Goal: Information Seeking & Learning: Learn about a topic

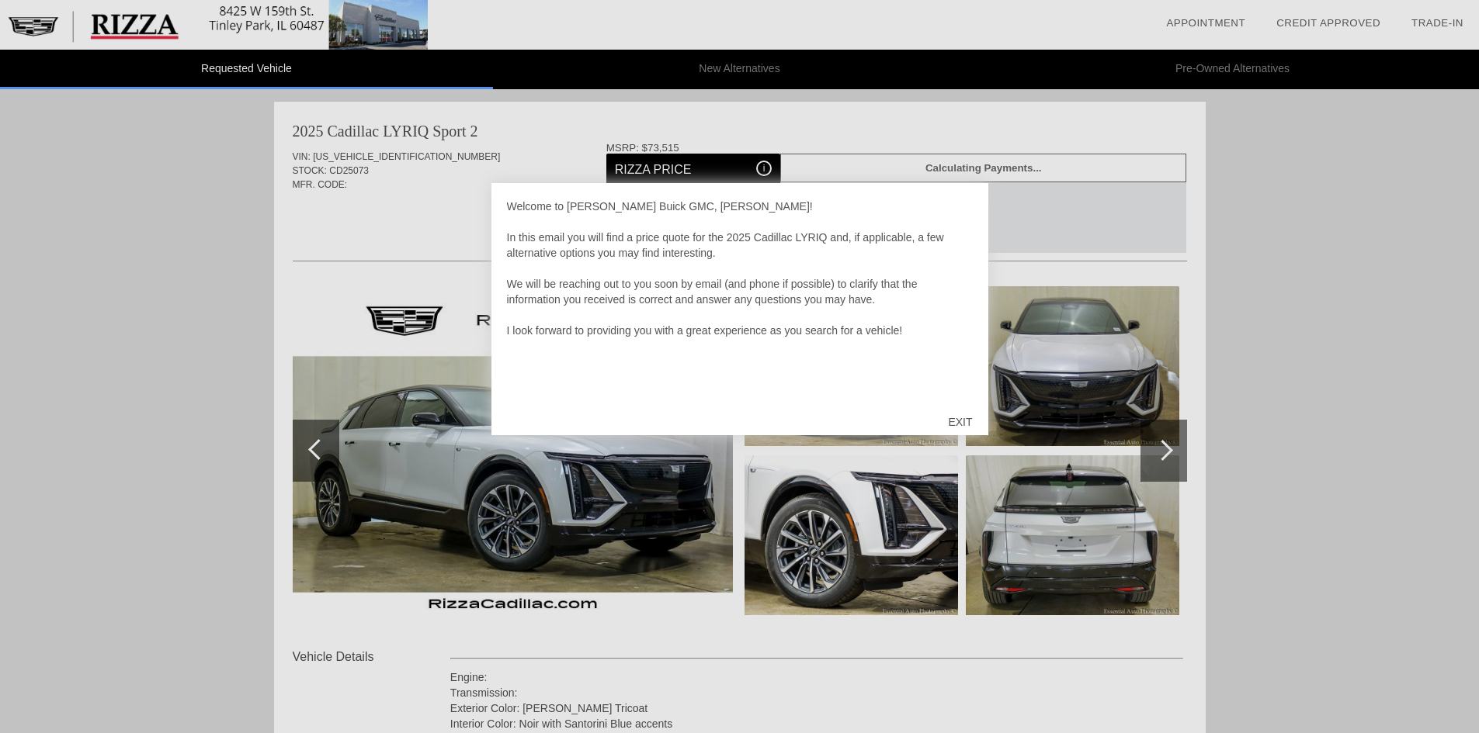
click at [959, 421] on div "EXIT" at bounding box center [959, 422] width 55 height 47
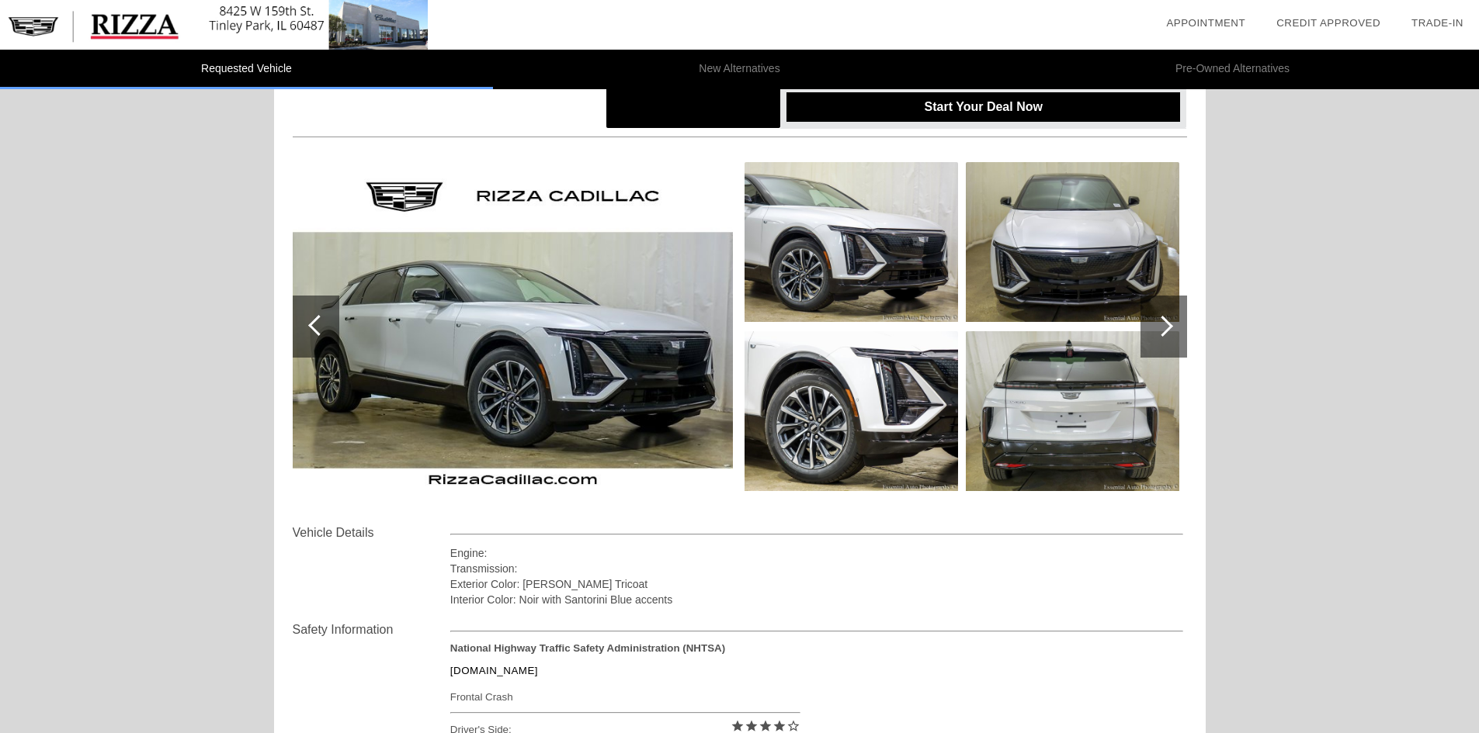
scroll to position [106, 0]
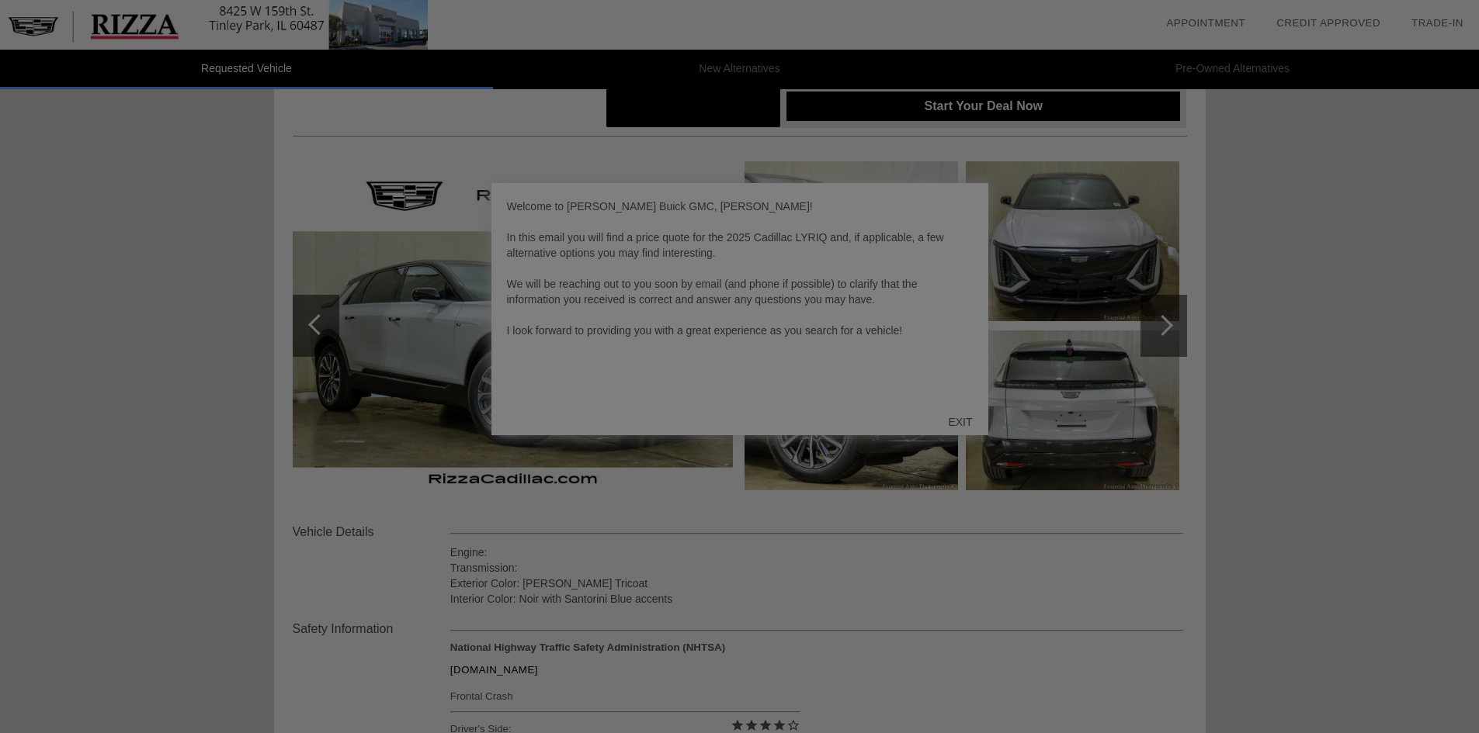
scroll to position [78, 0]
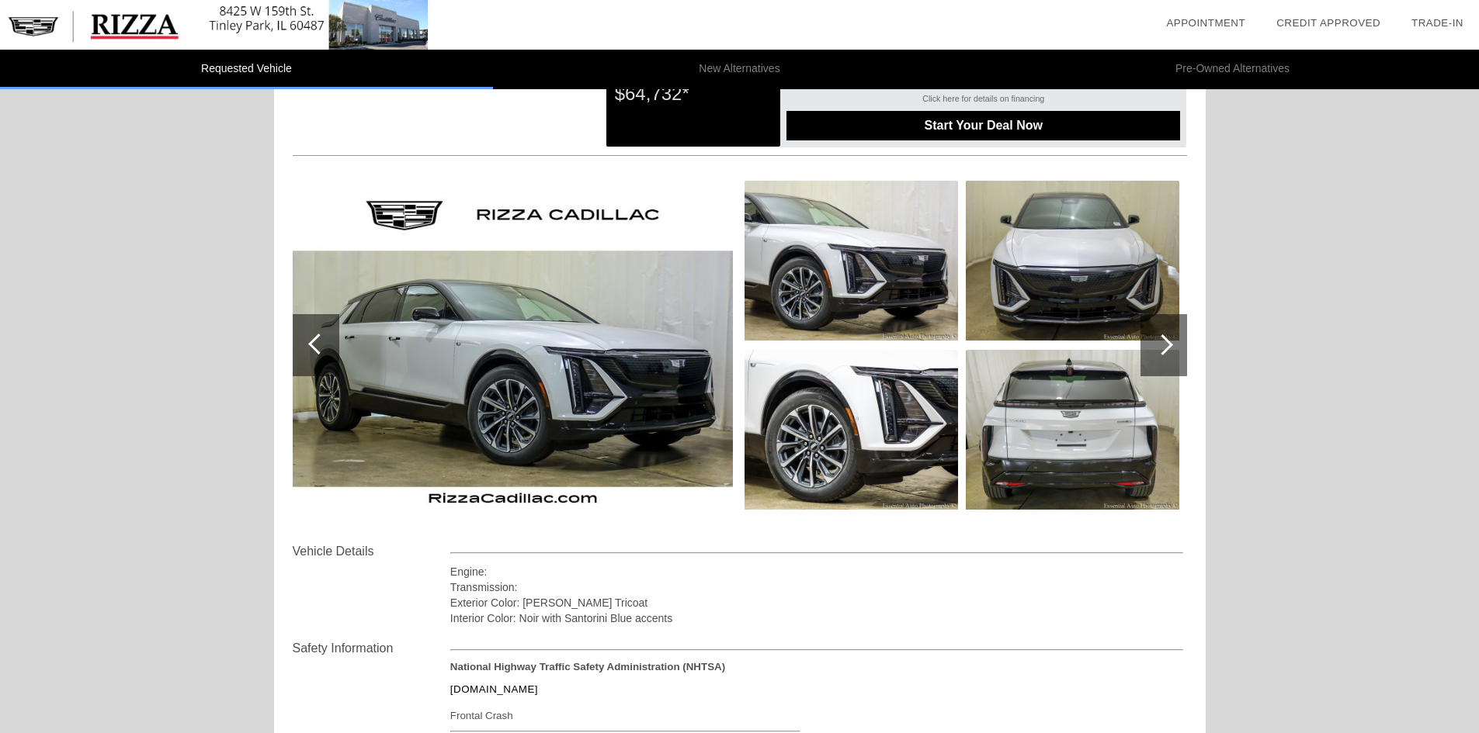
click at [1374, 408] on div "Requested Vehicle New Alternatives Pre-Owned Alternatives date_range Appointmen…" at bounding box center [739, 531] width 1479 height 1274
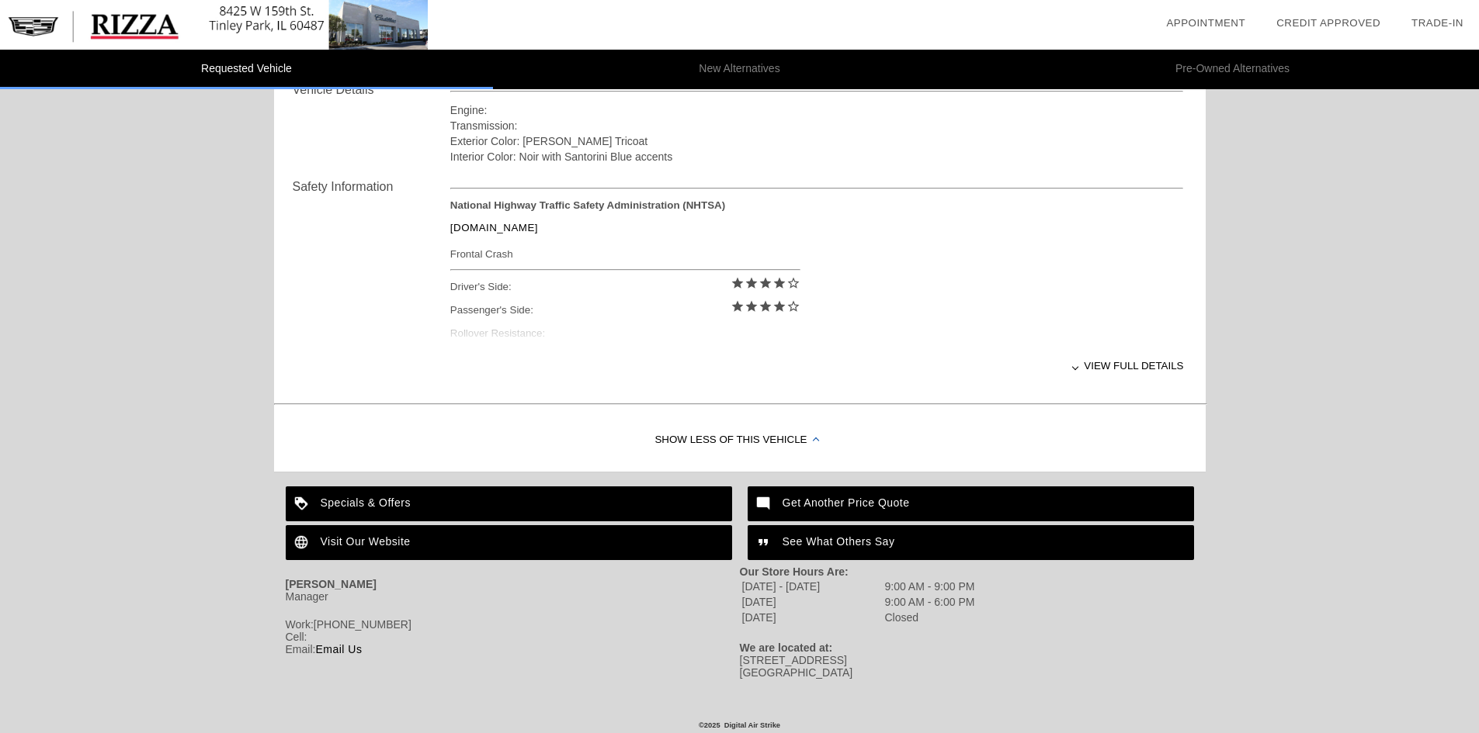
scroll to position [571, 0]
